Goal: Go to known website: Access a specific website the user already knows

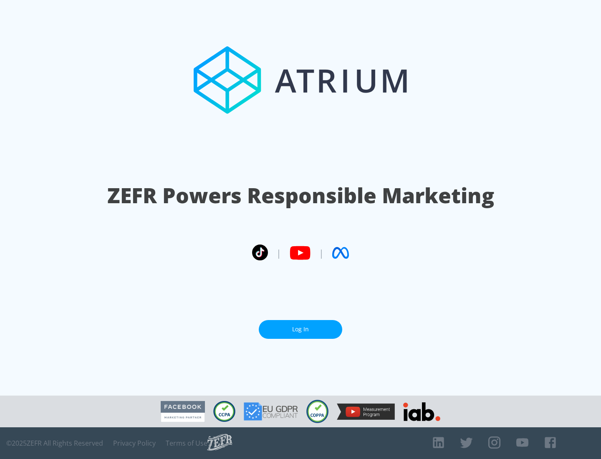
click at [301, 329] on link "Log In" at bounding box center [301, 329] width 84 height 19
